Goal: Check status: Check status

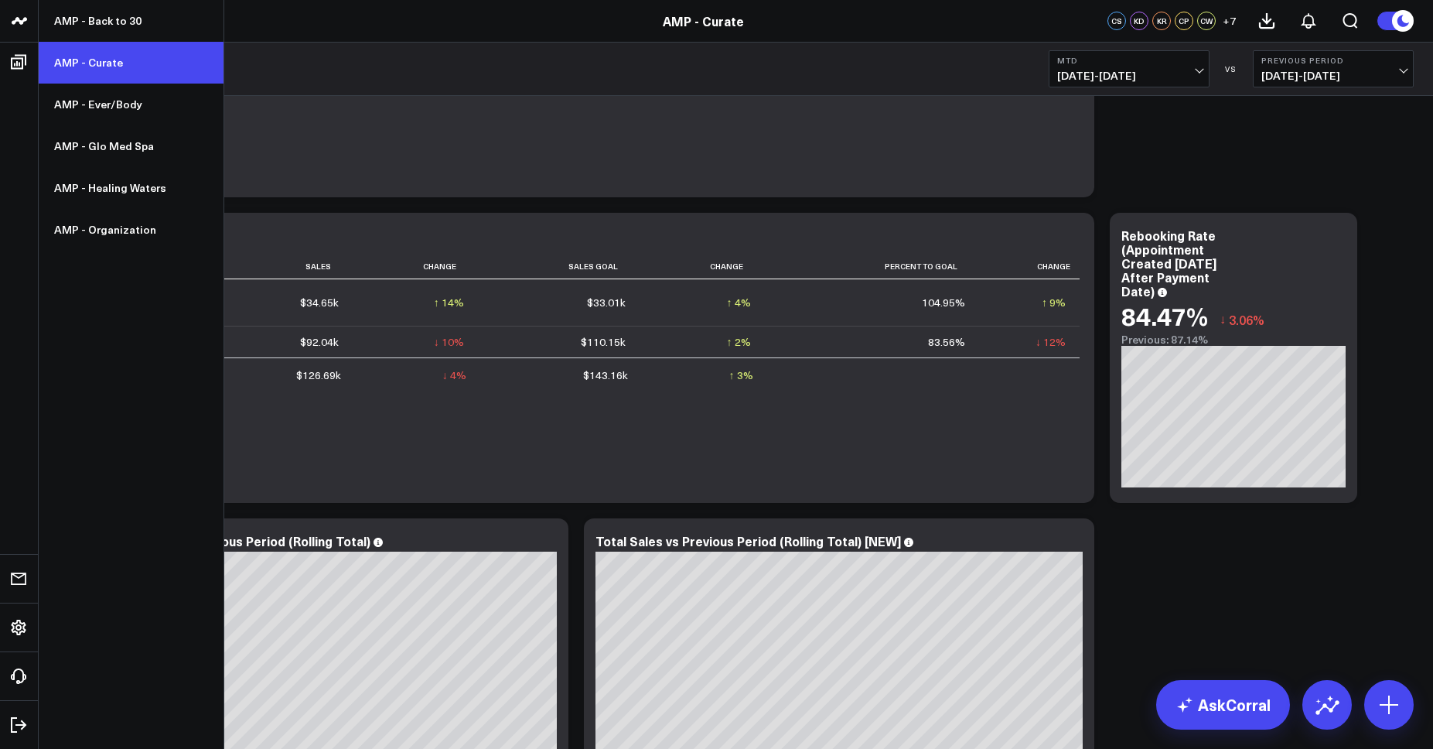
click at [96, 78] on link "AMP - Curate" at bounding box center [131, 63] width 185 height 42
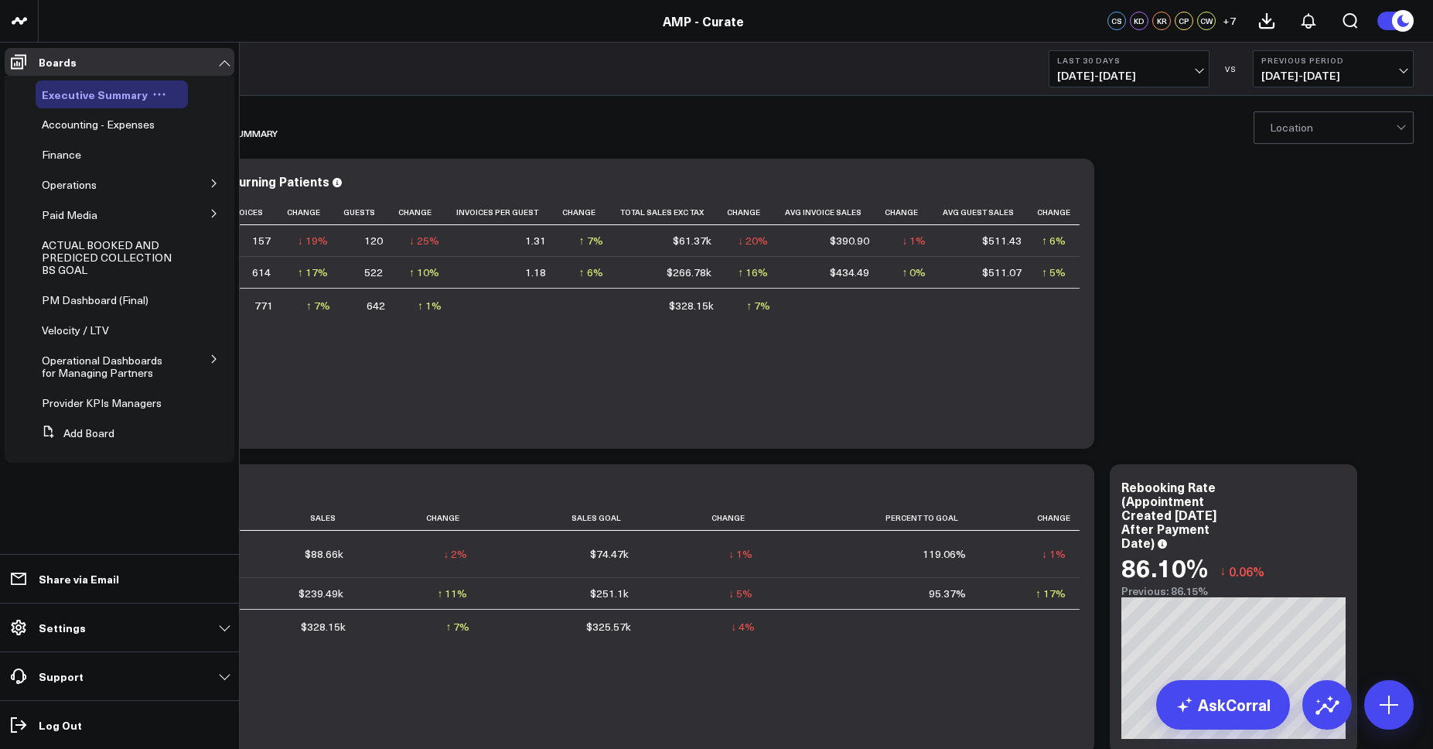
click at [73, 101] on span "Executive Summary" at bounding box center [95, 94] width 106 height 15
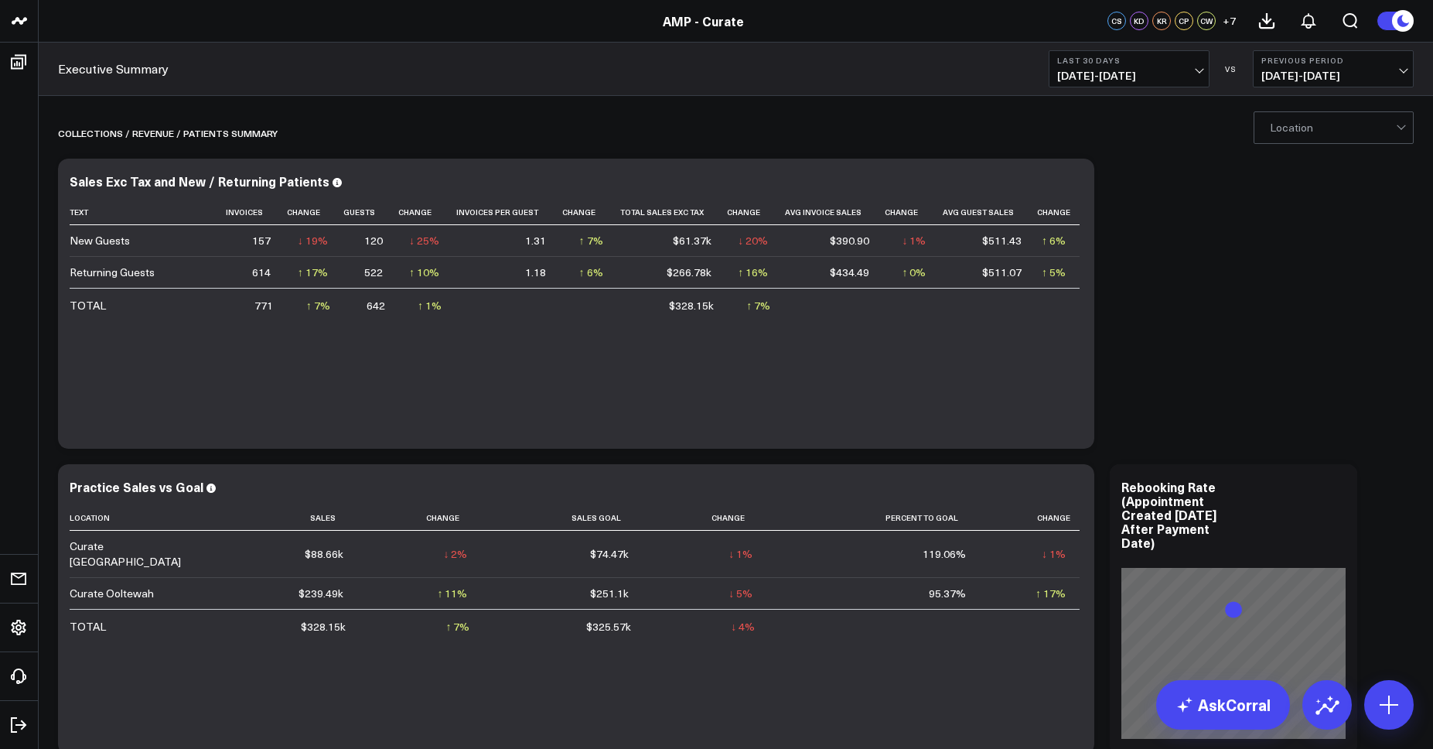
click at [1137, 81] on span "[DATE] - [DATE]" at bounding box center [1129, 76] width 144 height 12
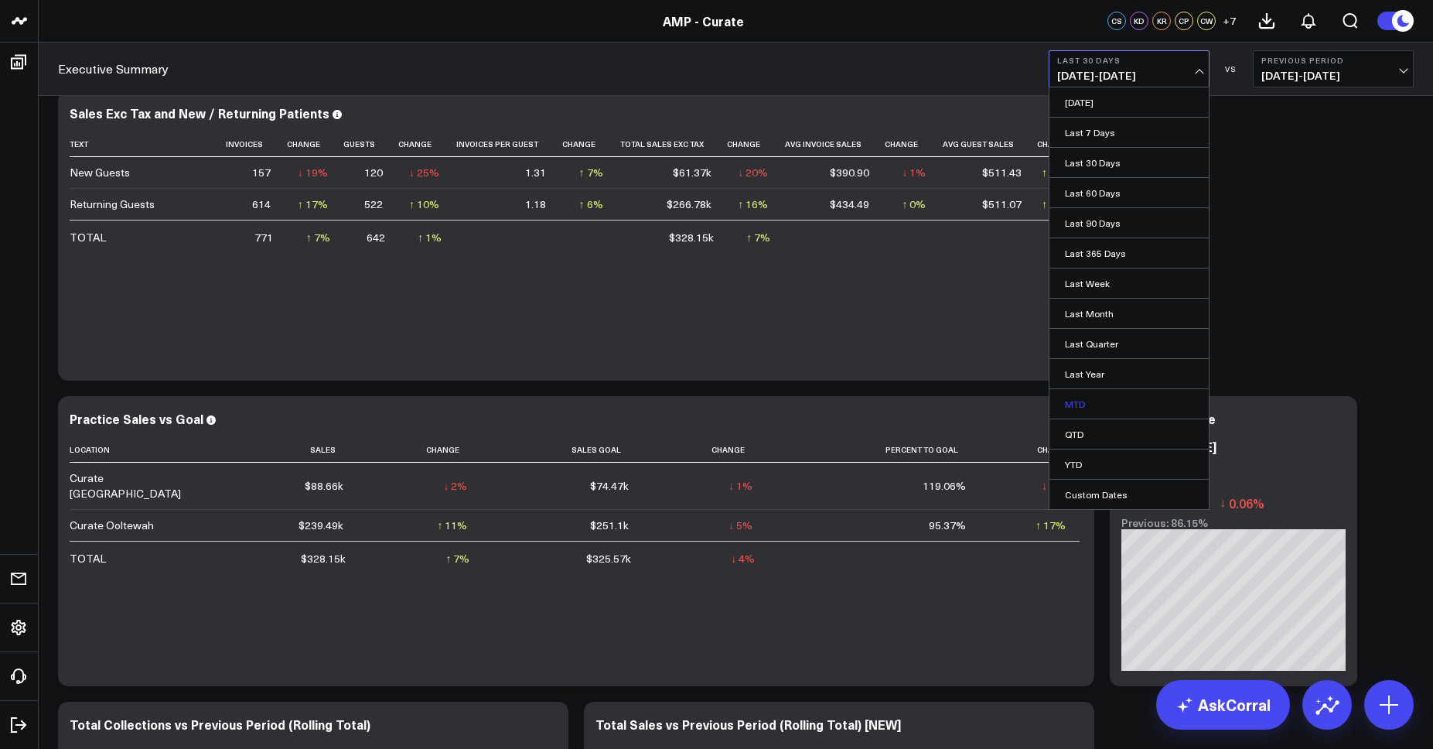
scroll to position [71, 0]
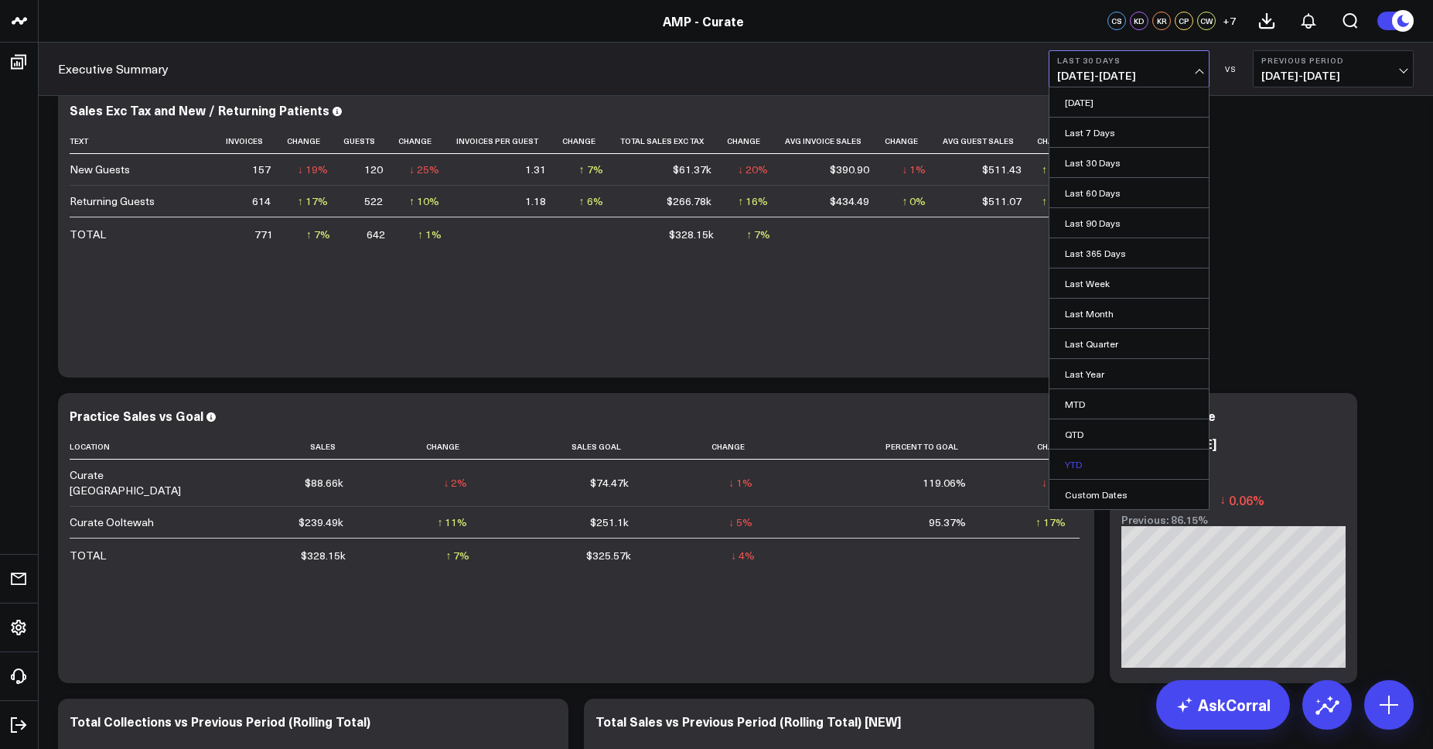
click at [1088, 459] on link "YTD" at bounding box center [1129, 463] width 159 height 29
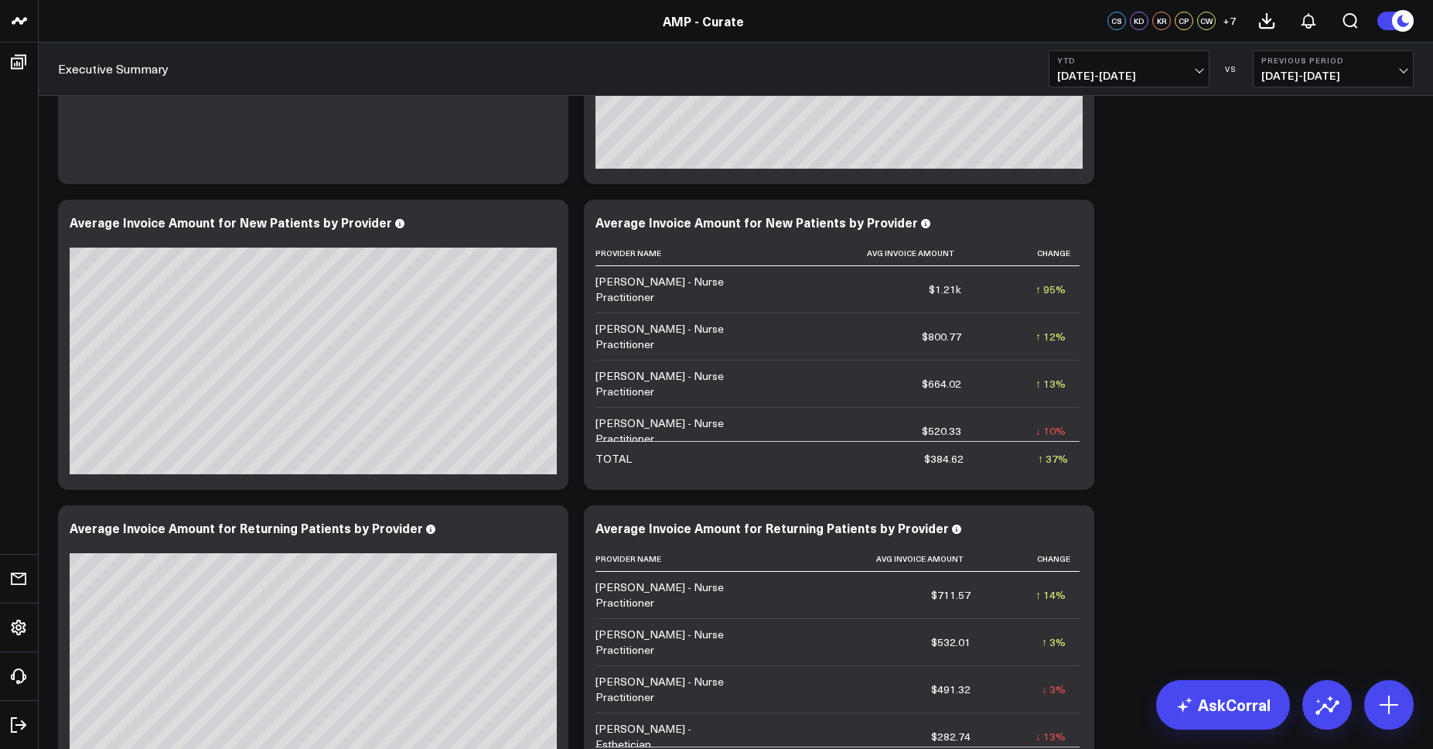
scroll to position [7125, 0]
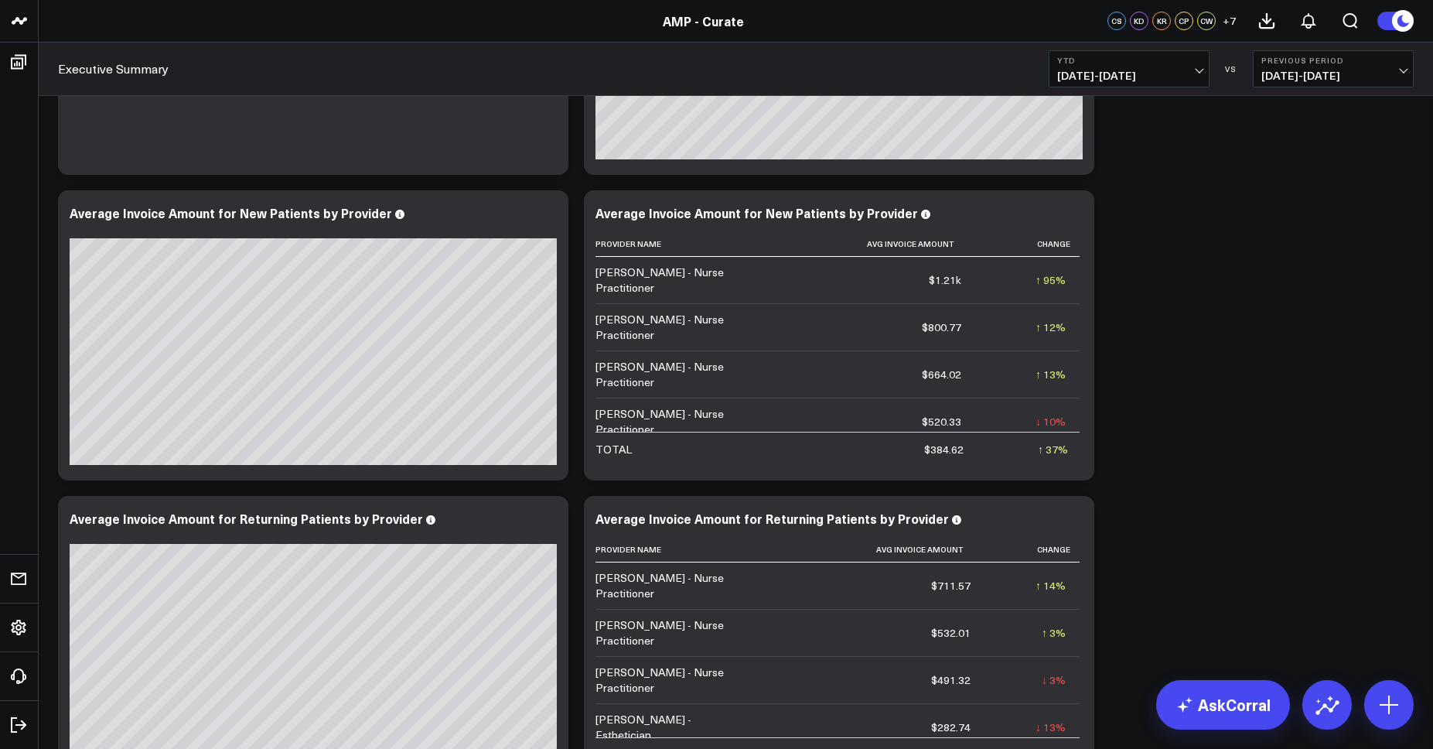
click at [1090, 77] on span "[DATE] - [DATE]" at bounding box center [1129, 76] width 144 height 12
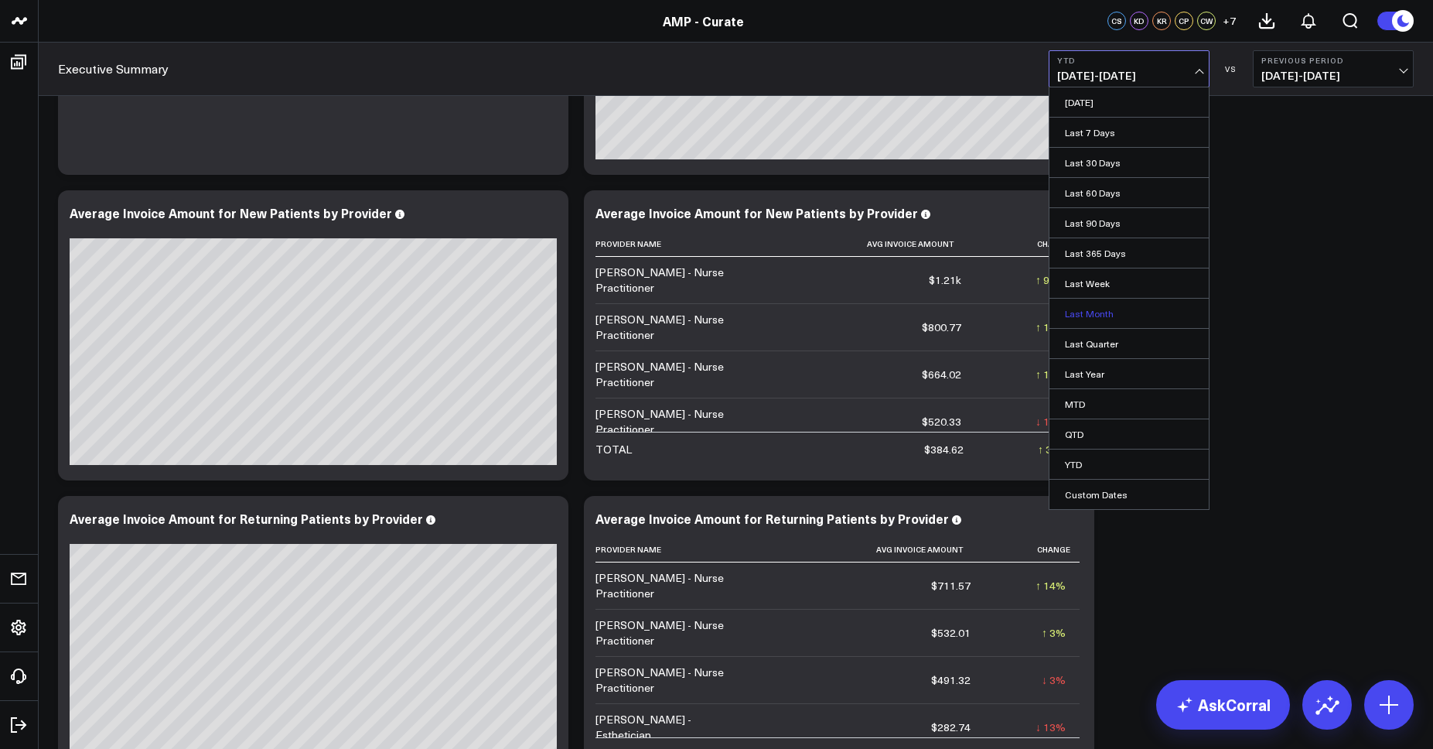
click at [1101, 303] on link "Last Month" at bounding box center [1129, 313] width 159 height 29
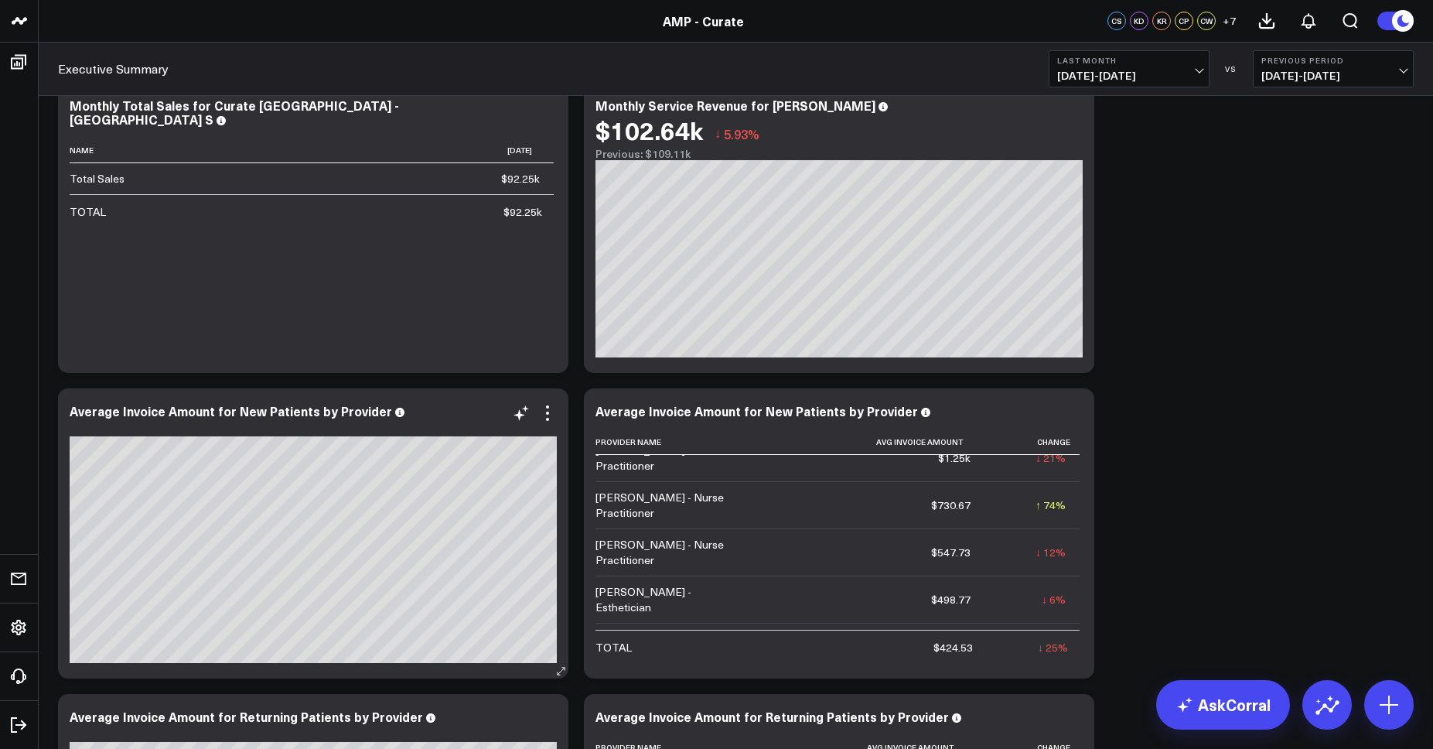
scroll to position [6881, 0]
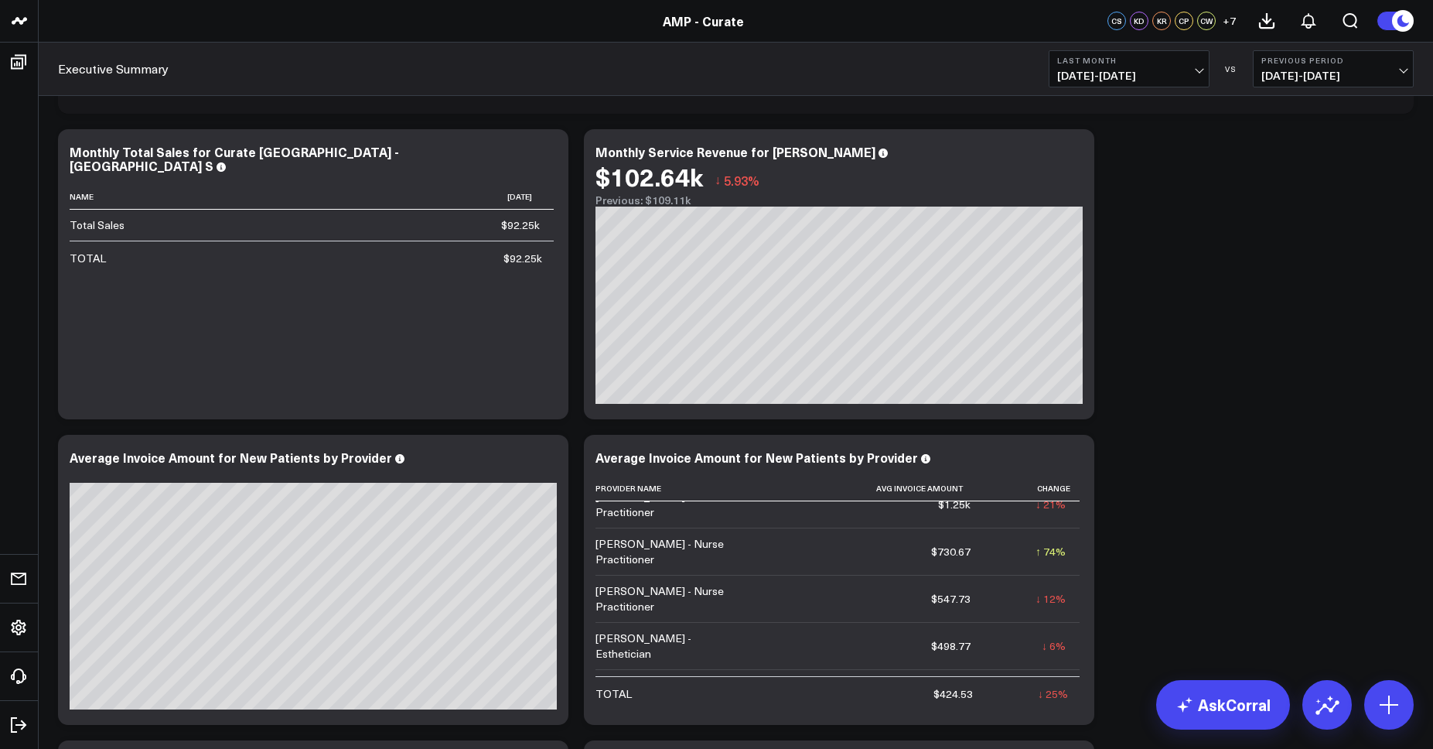
click at [1078, 77] on span "[DATE] - [DATE]" at bounding box center [1129, 76] width 144 height 12
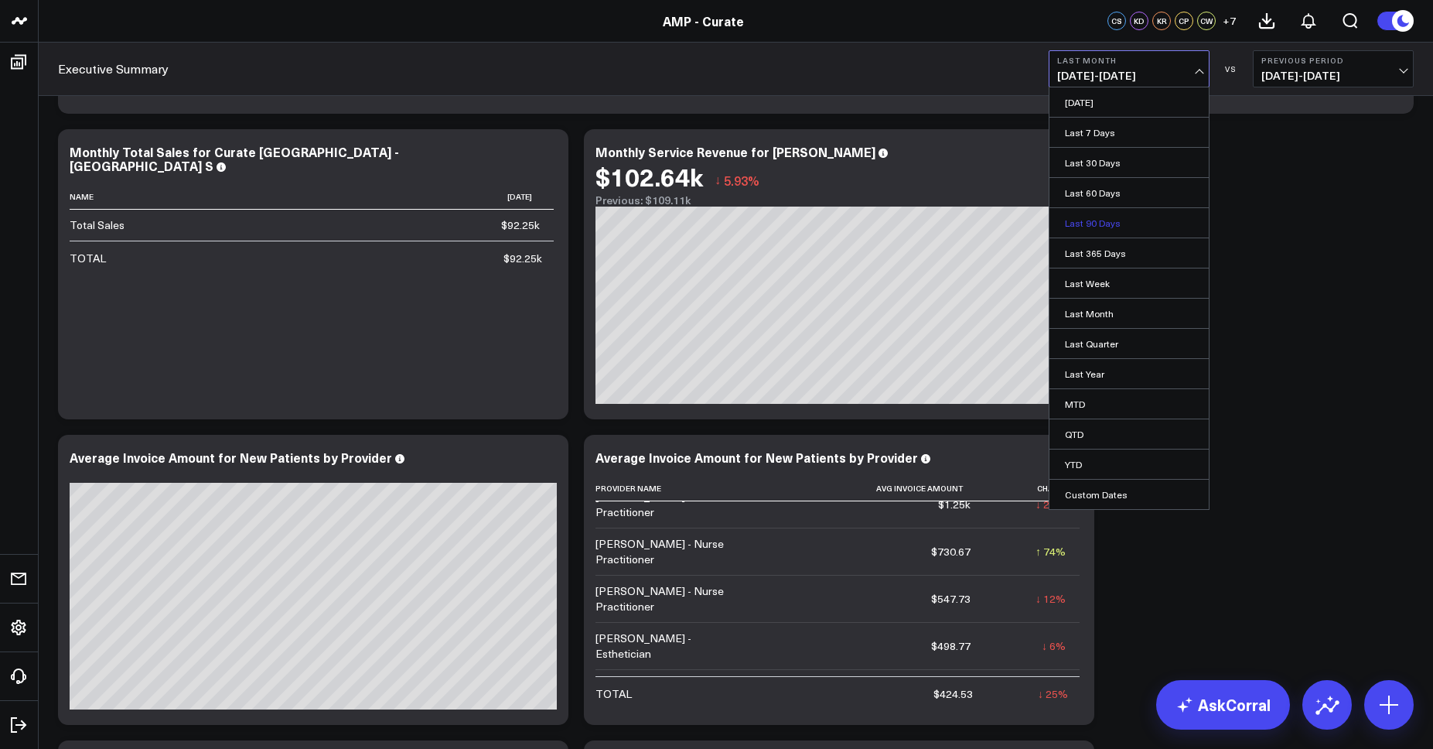
click at [1076, 218] on link "Last 90 Days" at bounding box center [1129, 222] width 159 height 29
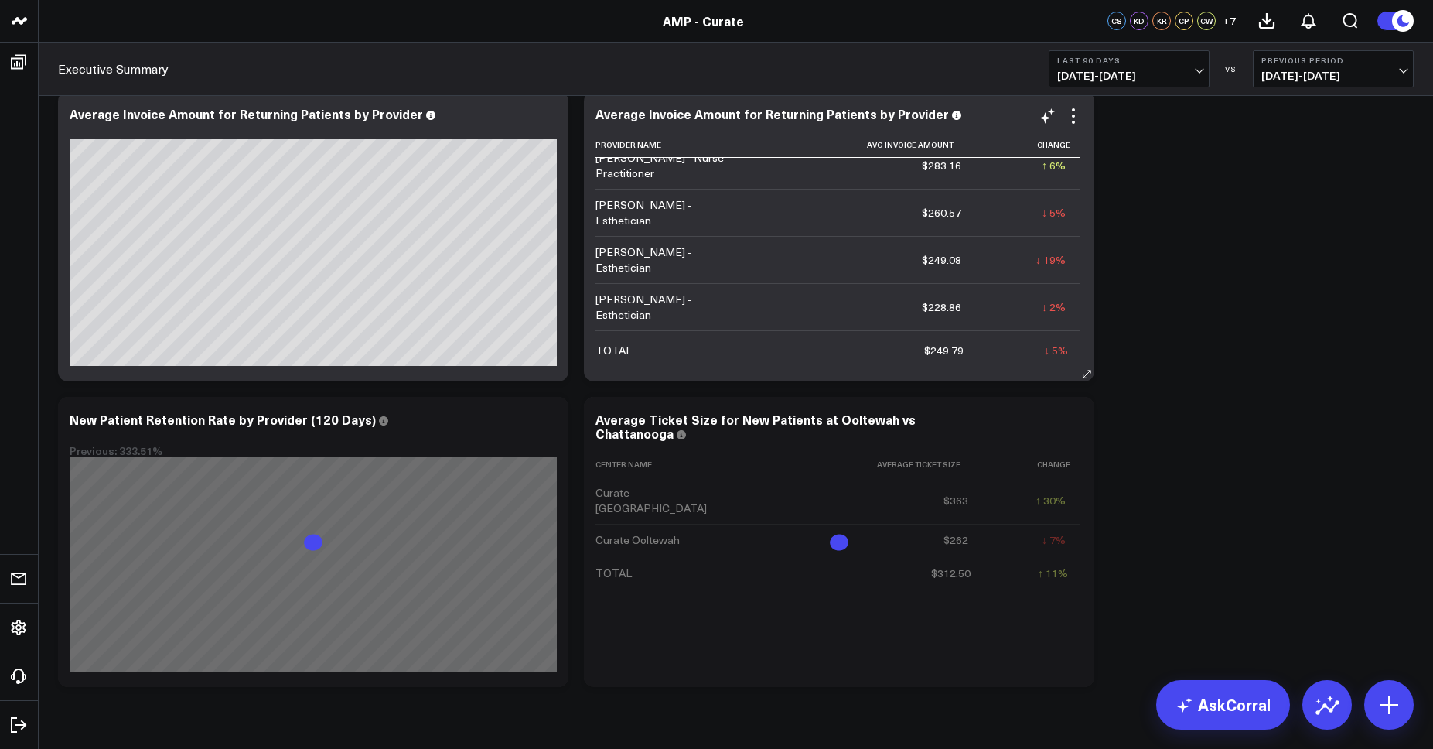
scroll to position [7531, 0]
